Goal: Information Seeking & Learning: Find specific fact

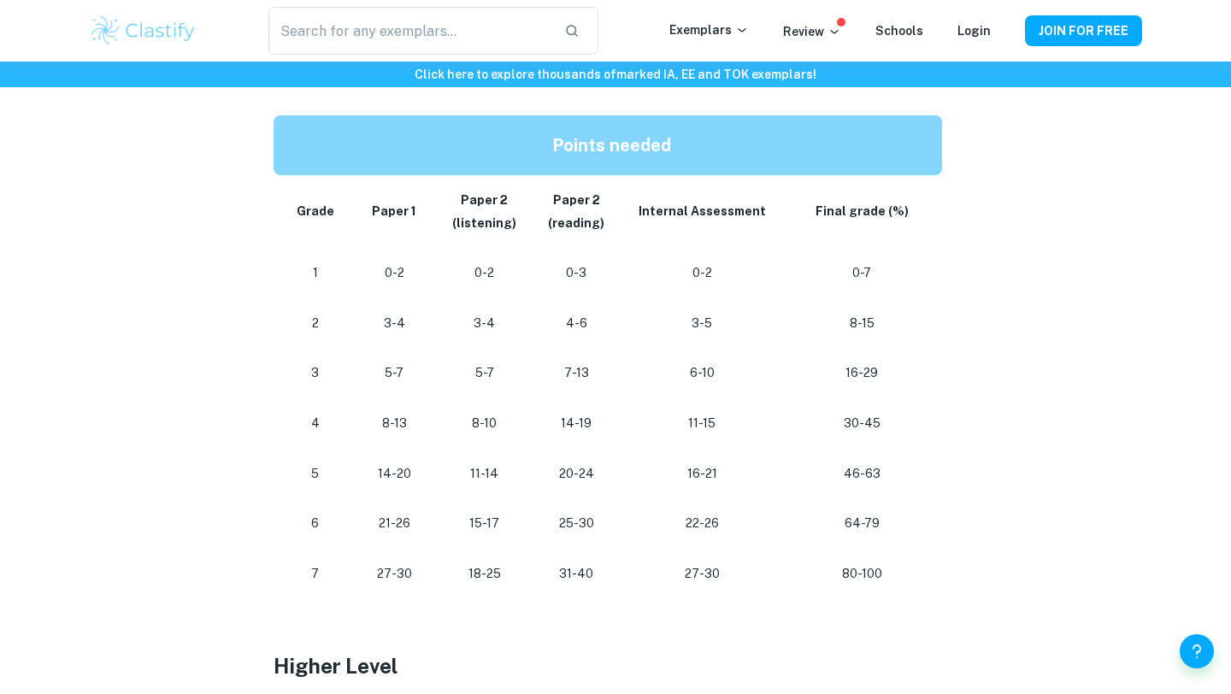
scroll to position [866, 0]
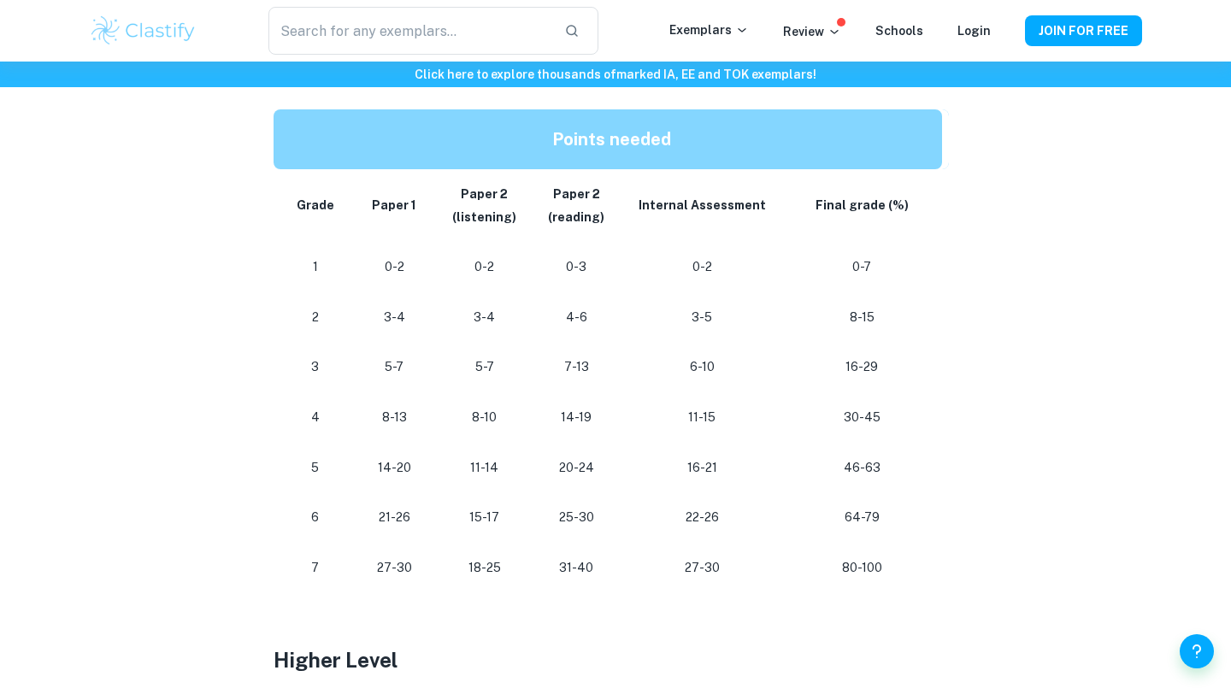
click at [884, 514] on p "64-79" at bounding box center [861, 517] width 133 height 23
click at [871, 514] on p "64-79" at bounding box center [861, 517] width 133 height 23
click at [869, 514] on p "64-79" at bounding box center [861, 517] width 133 height 23
click at [956, 403] on div "If you're searching for the grade boundaries for IB Spanish B, you're in the ri…" at bounding box center [615, 566] width 684 height 1473
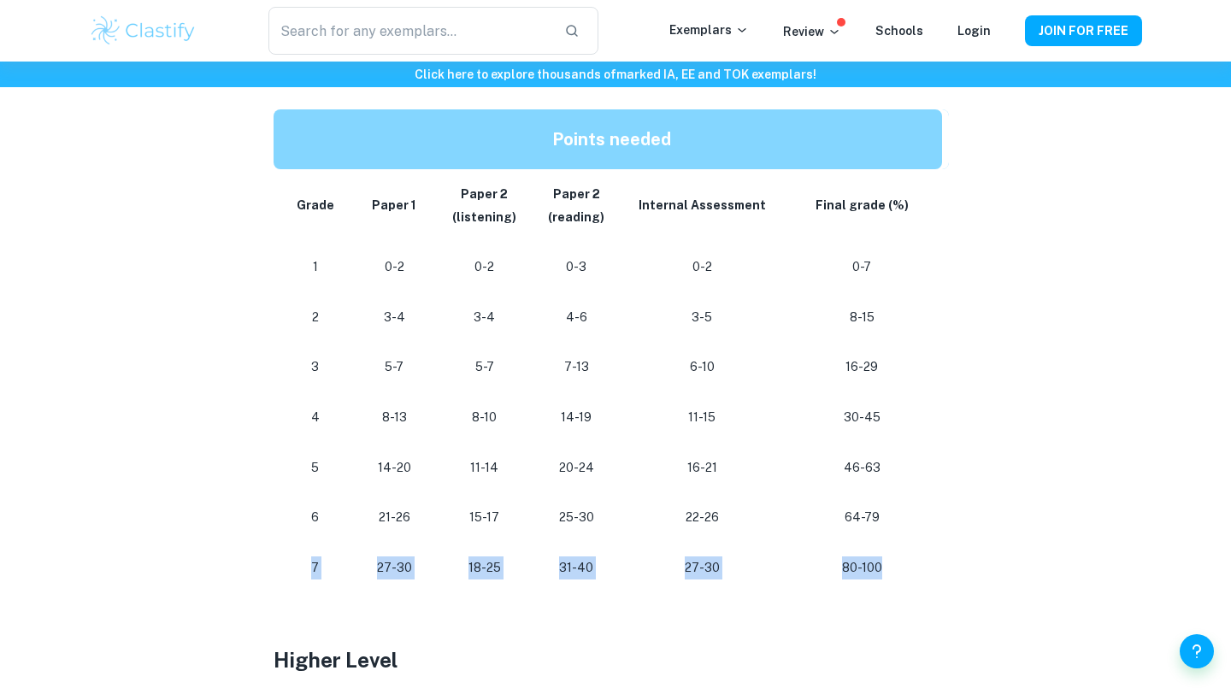
drag, startPoint x: 310, startPoint y: 562, endPoint x: 908, endPoint y: 571, distance: 598.3
click at [908, 571] on tr "[PHONE_NUMBER] [PHONE_NUMBER] 80-100" at bounding box center [610, 568] width 675 height 50
click at [908, 571] on p "80-100" at bounding box center [861, 567] width 133 height 23
click at [567, 567] on p "31-40" at bounding box center [576, 567] width 65 height 23
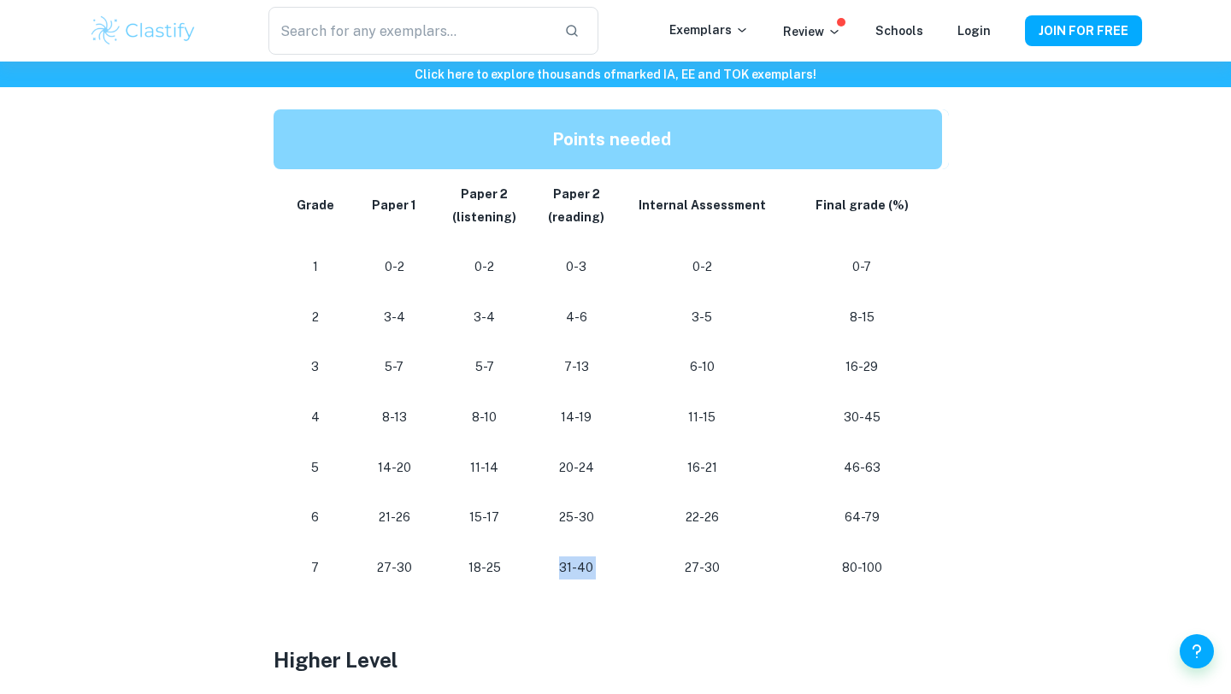
click at [567, 567] on p "31-40" at bounding box center [576, 567] width 65 height 23
drag, startPoint x: 680, startPoint y: 579, endPoint x: 797, endPoint y: 573, distance: 116.4
click at [797, 573] on tr "[PHONE_NUMBER] [PHONE_NUMBER] 80-100" at bounding box center [610, 568] width 675 height 50
click at [706, 560] on p "27-30" at bounding box center [702, 567] width 132 height 23
click at [706, 561] on p "27-30" at bounding box center [702, 567] width 132 height 23
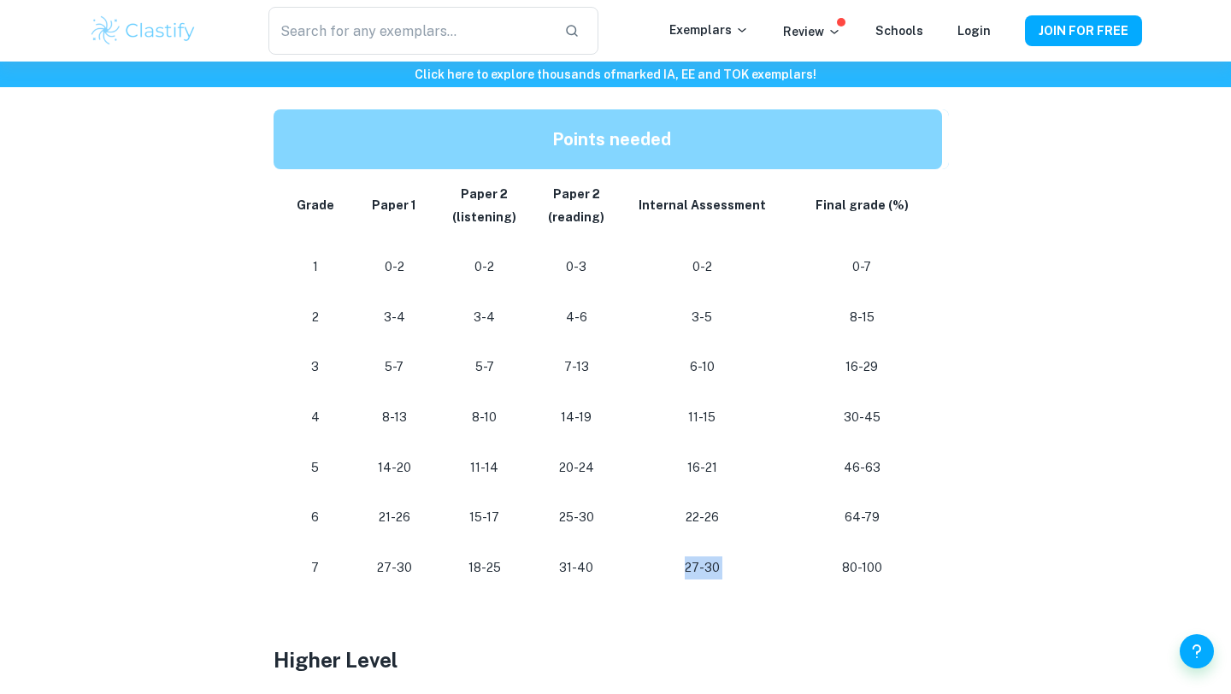
click at [706, 561] on p "27-30" at bounding box center [702, 567] width 132 height 23
click at [436, 587] on td "27-30" at bounding box center [394, 568] width 89 height 50
click at [541, 574] on td "31-40" at bounding box center [576, 568] width 92 height 50
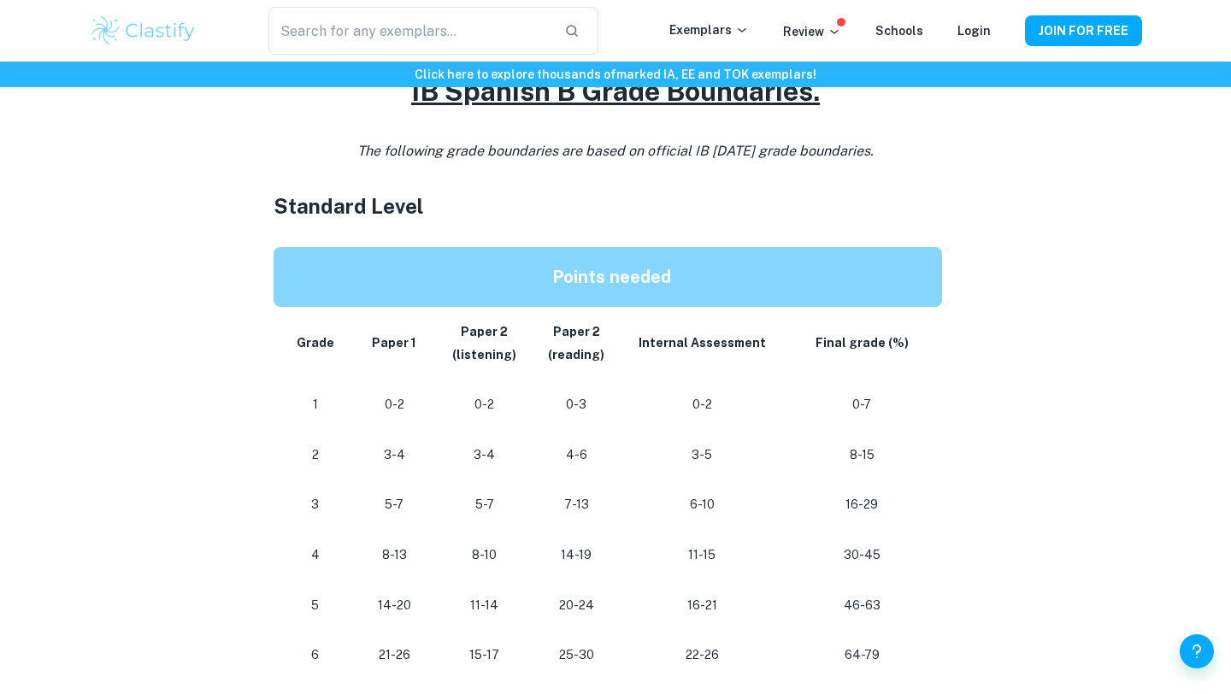
scroll to position [533, 0]
